Goal: Information Seeking & Learning: Learn about a topic

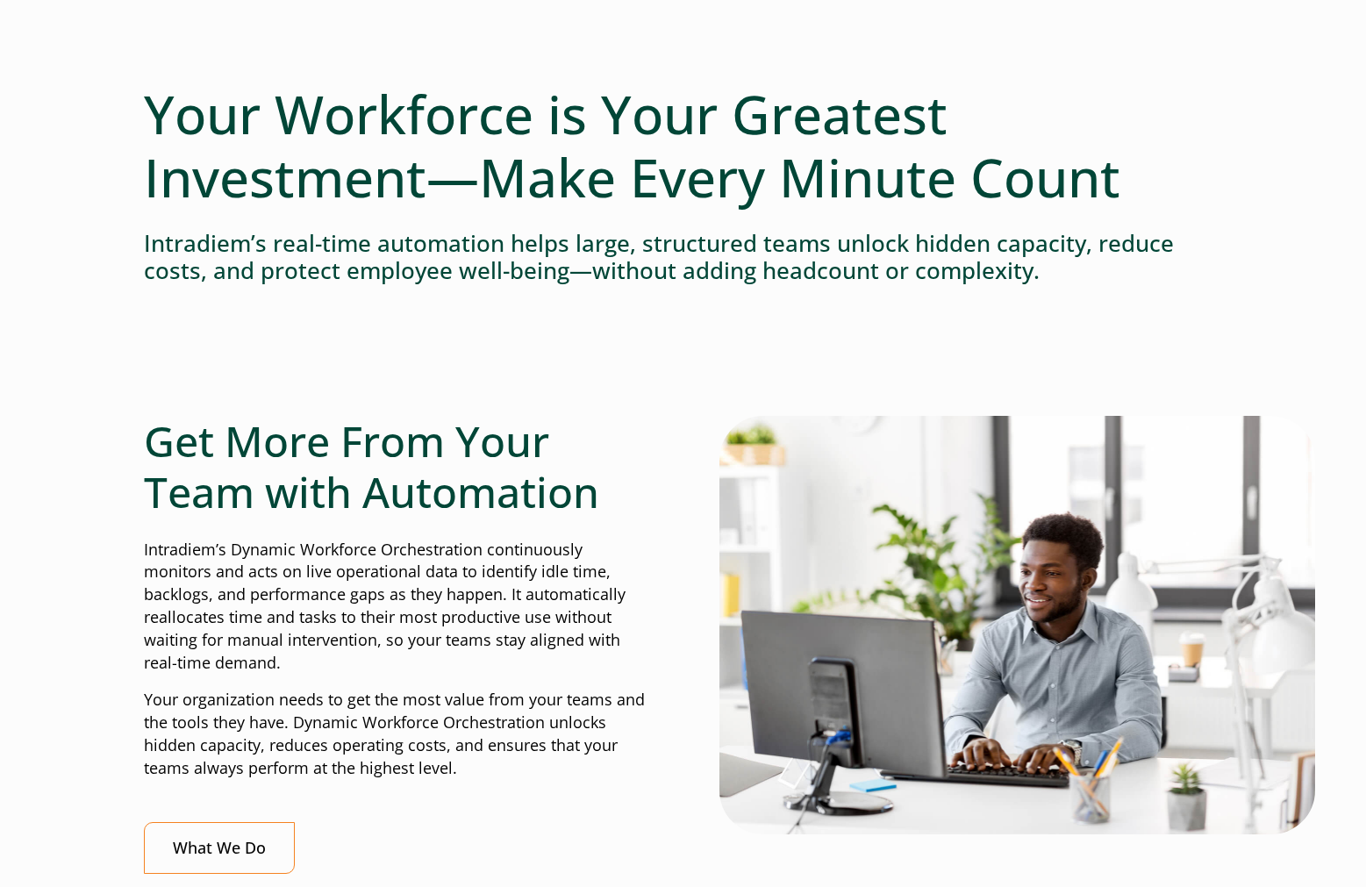
scroll to position [159, 0]
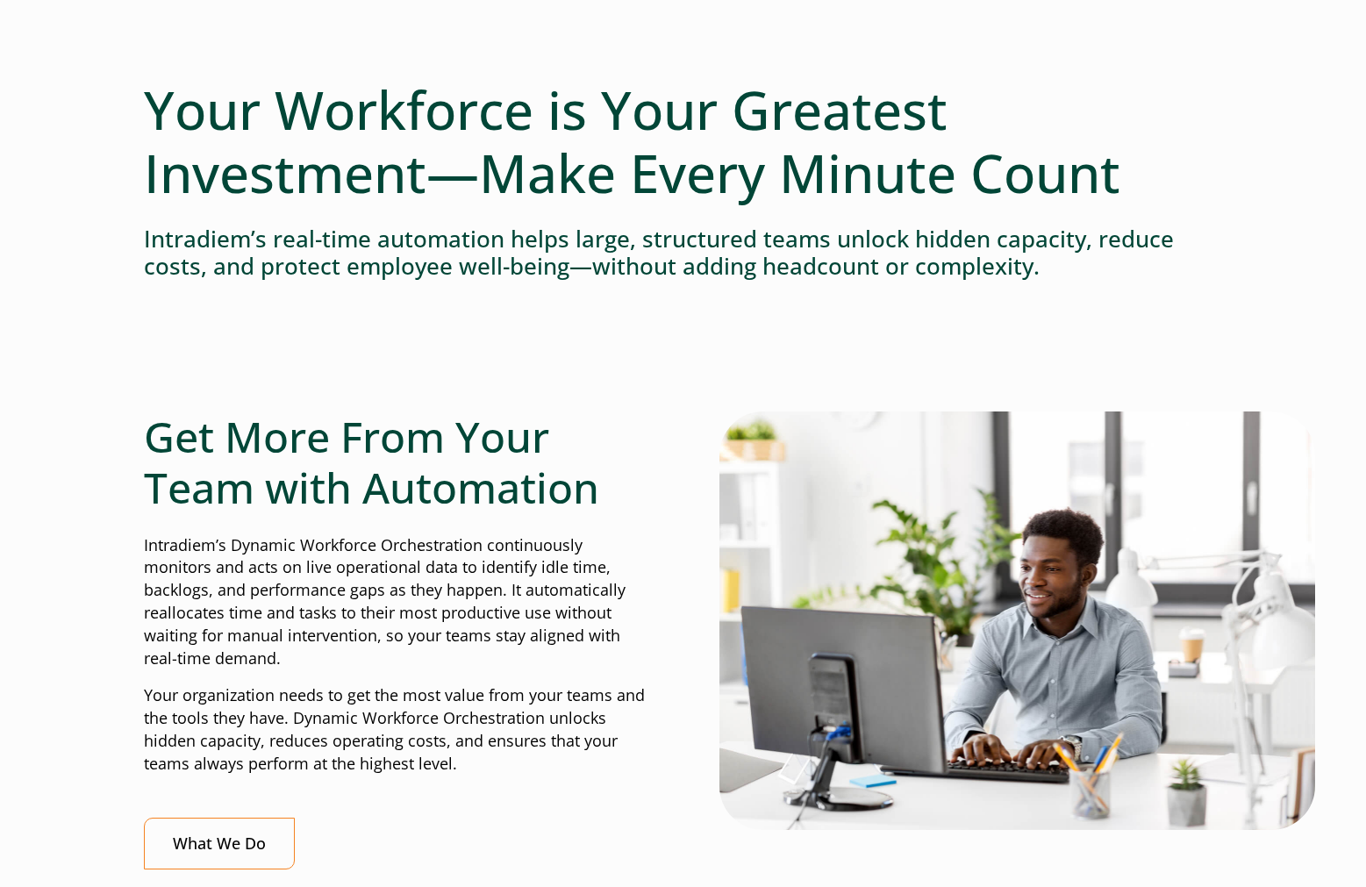
drag, startPoint x: 146, startPoint y: 544, endPoint x: 250, endPoint y: 630, distance: 135.3
click at [250, 630] on p "Intradiem’s Dynamic Workforce Orchestration continuously monitors and acts on l…" at bounding box center [396, 602] width 504 height 136
click at [285, 658] on p "Intradiem’s Dynamic Workforce Orchestration continuously monitors and acts on l…" at bounding box center [396, 602] width 504 height 136
drag, startPoint x: 140, startPoint y: 547, endPoint x: 295, endPoint y: 657, distance: 190.6
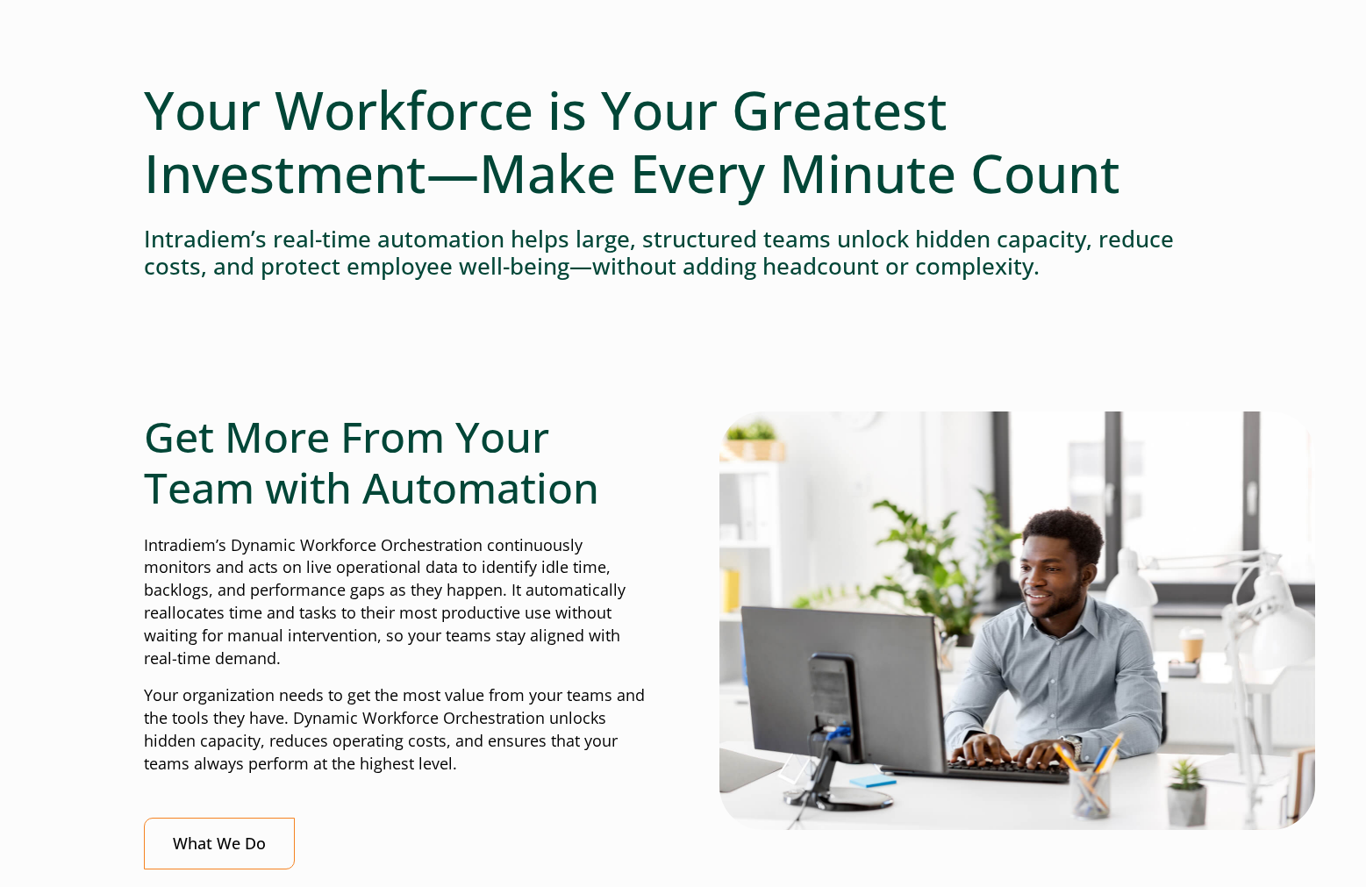
copy p "Intradiem’s Dynamic Workforce Orchestration continuously monitors and acts on l…"
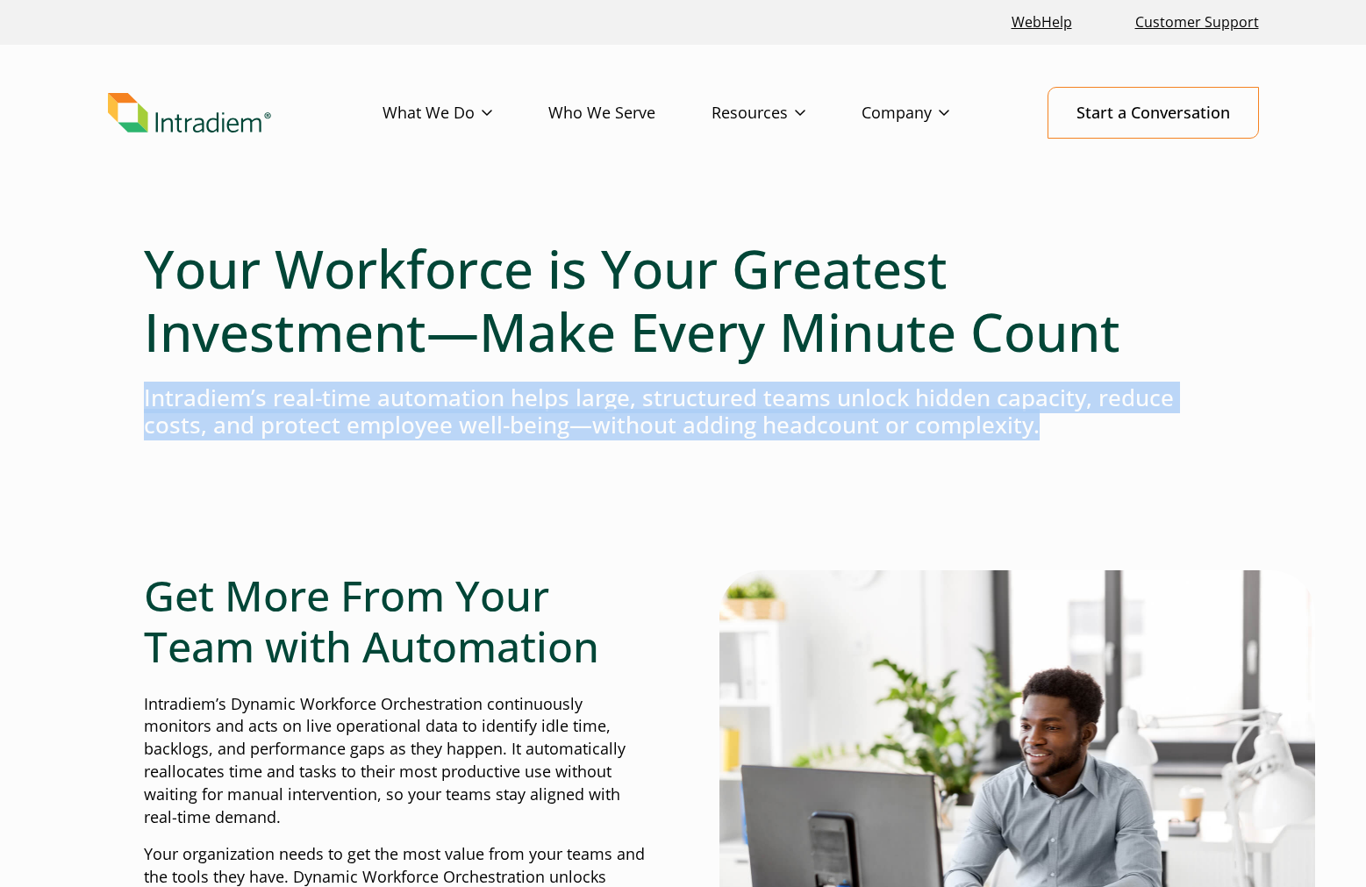
drag, startPoint x: 144, startPoint y: 398, endPoint x: 1035, endPoint y: 429, distance: 892.0
click at [1035, 429] on h4 "Intradiem’s real-time automation helps large, structured teams unlock hidden ca…" at bounding box center [683, 411] width 1079 height 54
copy h4 "Intradiem’s real-time automation helps large, structured teams unlock hidden ca…"
